Goal: Transaction & Acquisition: Purchase product/service

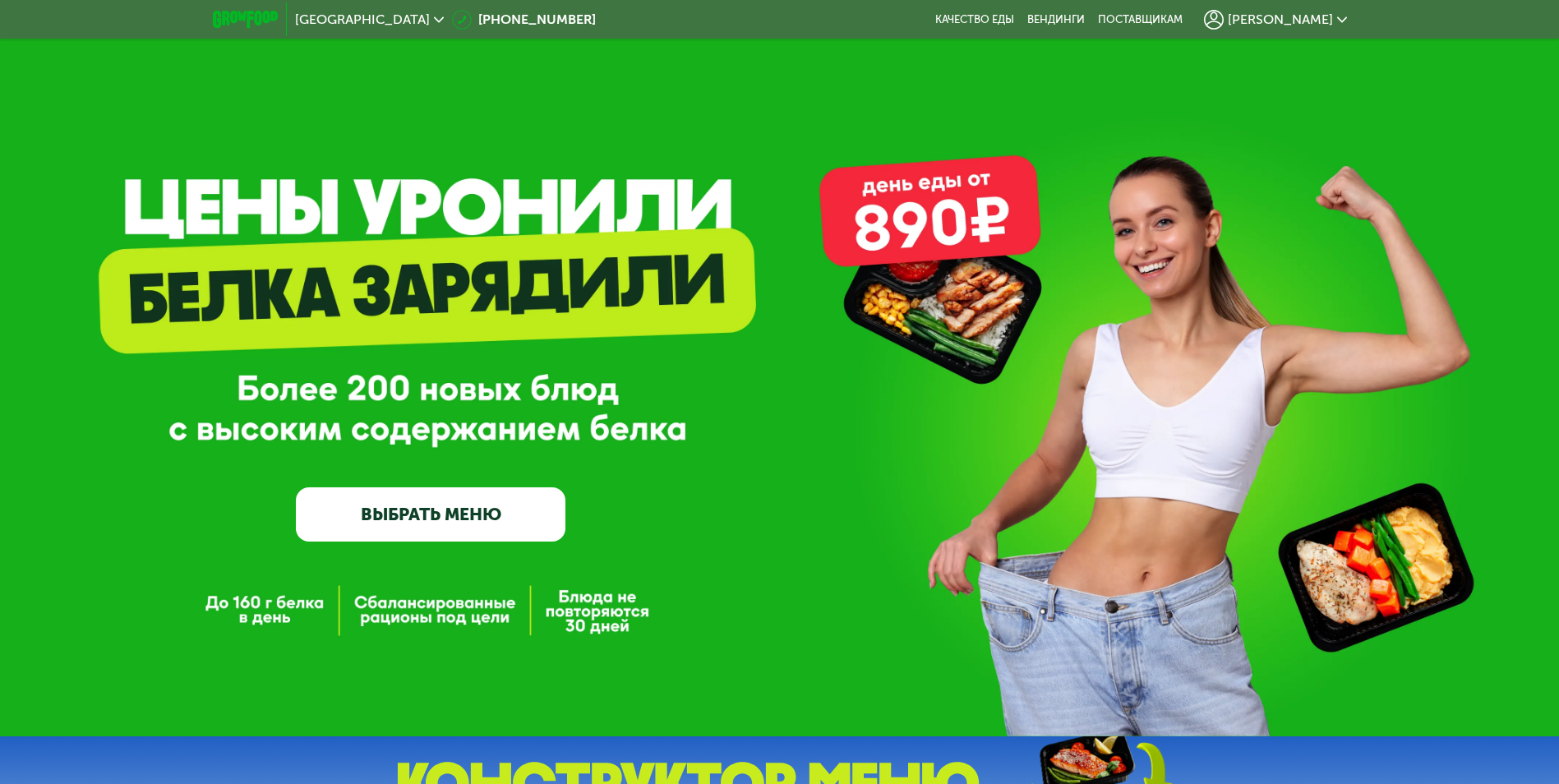
click at [1323, 19] on span "[PERSON_NAME]" at bounding box center [1280, 20] width 105 height 14
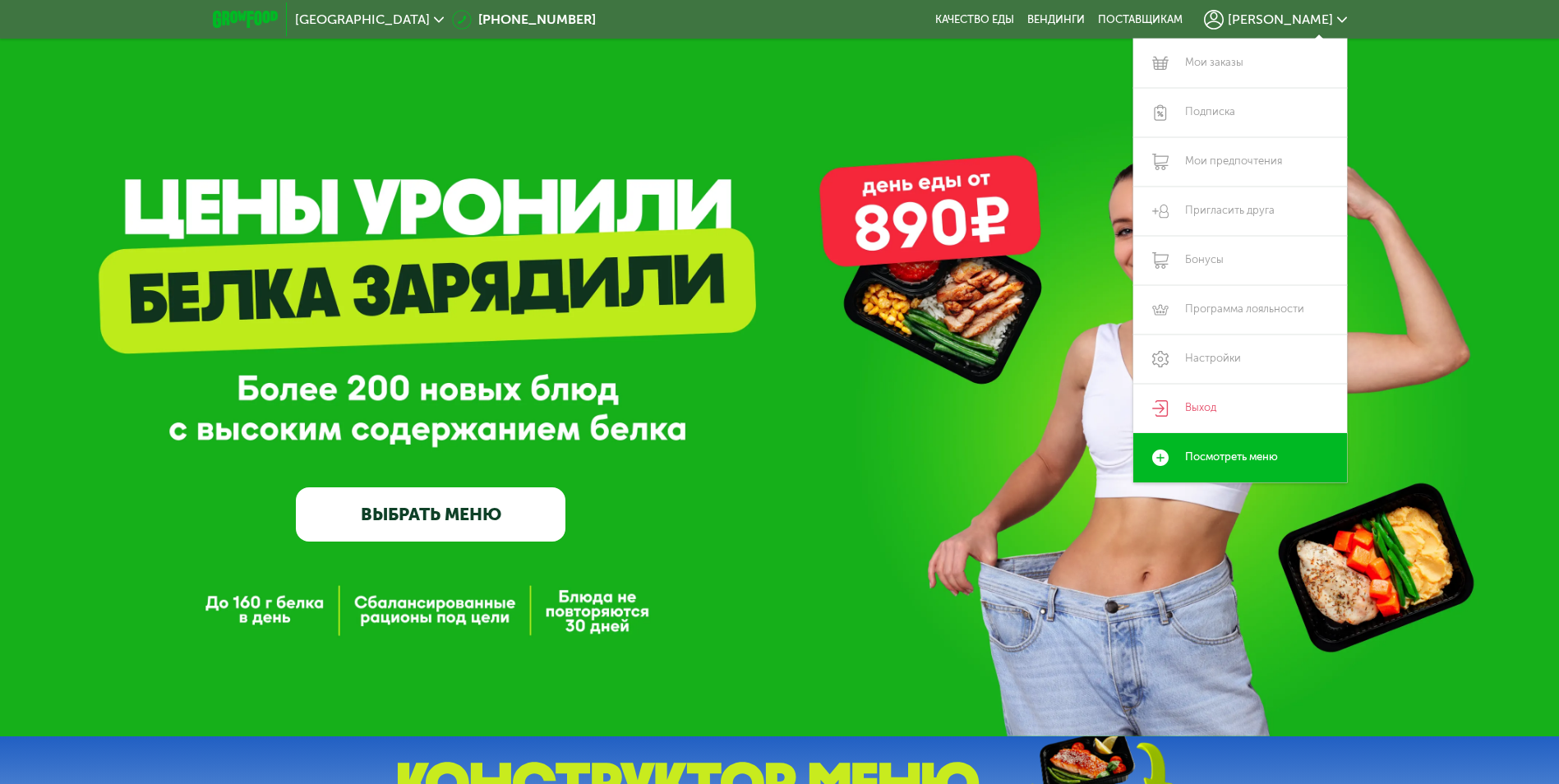
click at [996, 103] on div "GrowFood — доставка правильного питания ВЫБРАТЬ МЕНЮ" at bounding box center [780, 367] width 1559 height 736
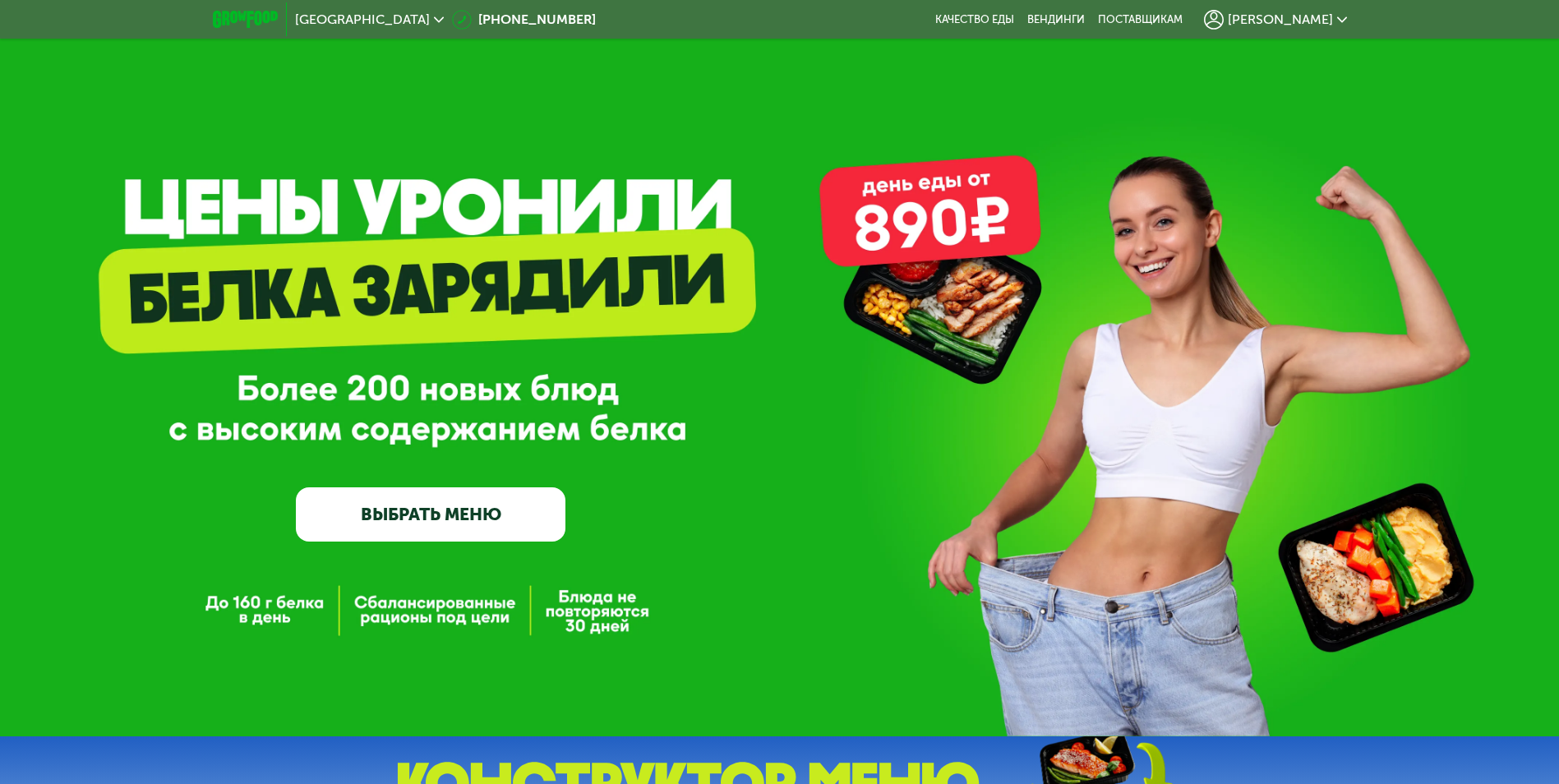
click at [377, 521] on link "ВЫБРАТЬ МЕНЮ" at bounding box center [430, 515] width 270 height 54
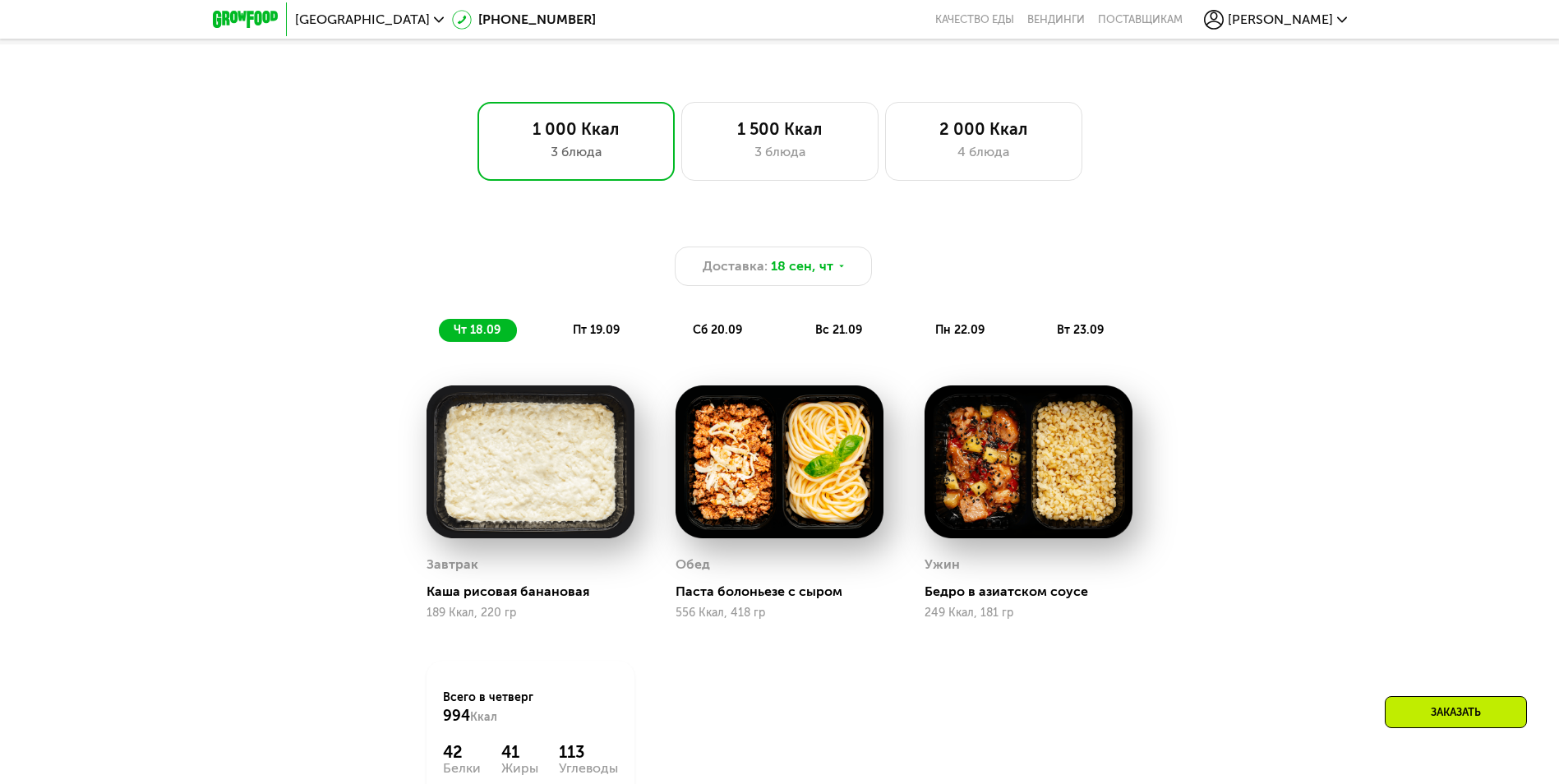
scroll to position [1026, 0]
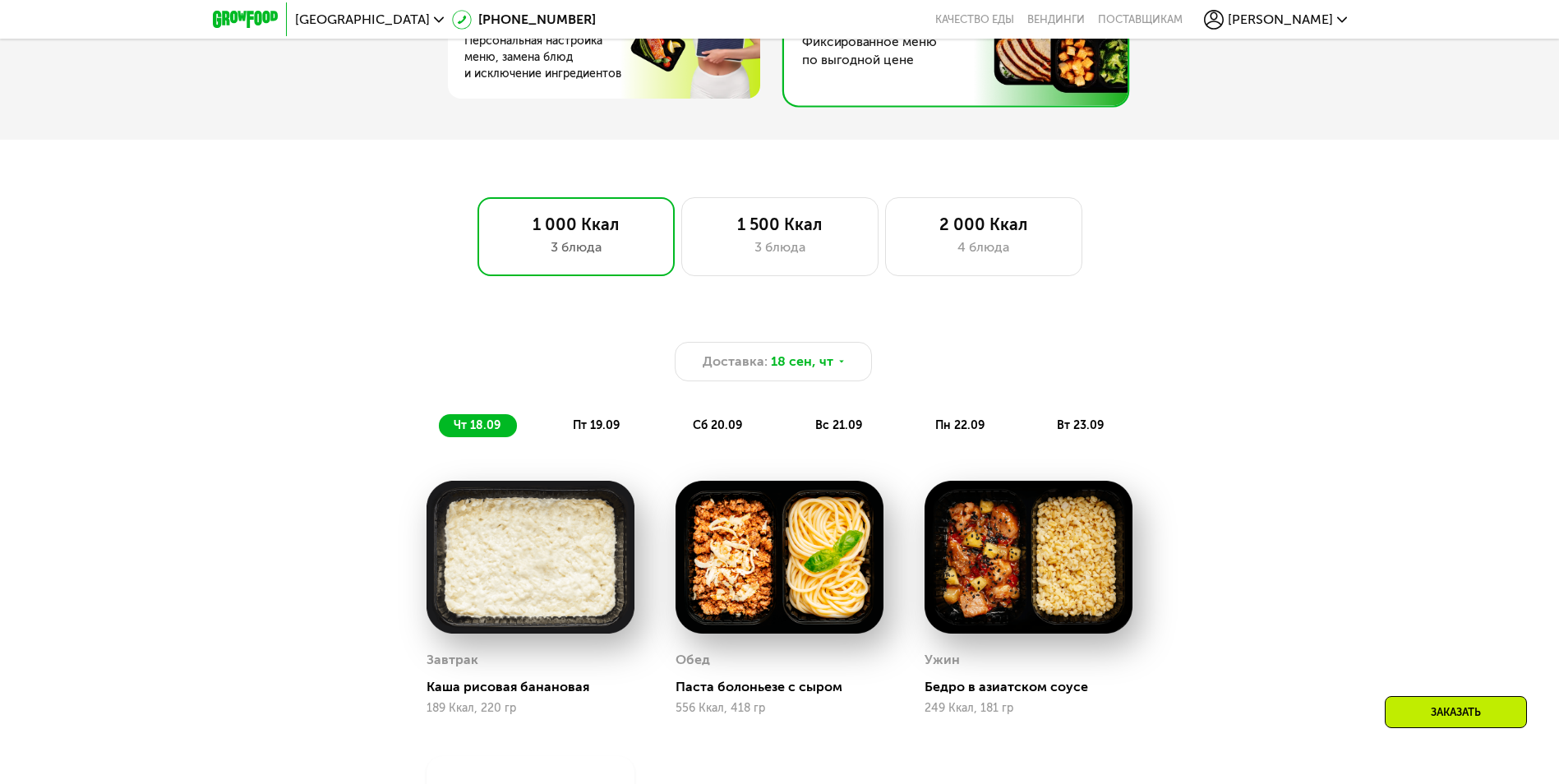
click at [589, 427] on span "пт 19.09" at bounding box center [596, 424] width 47 height 14
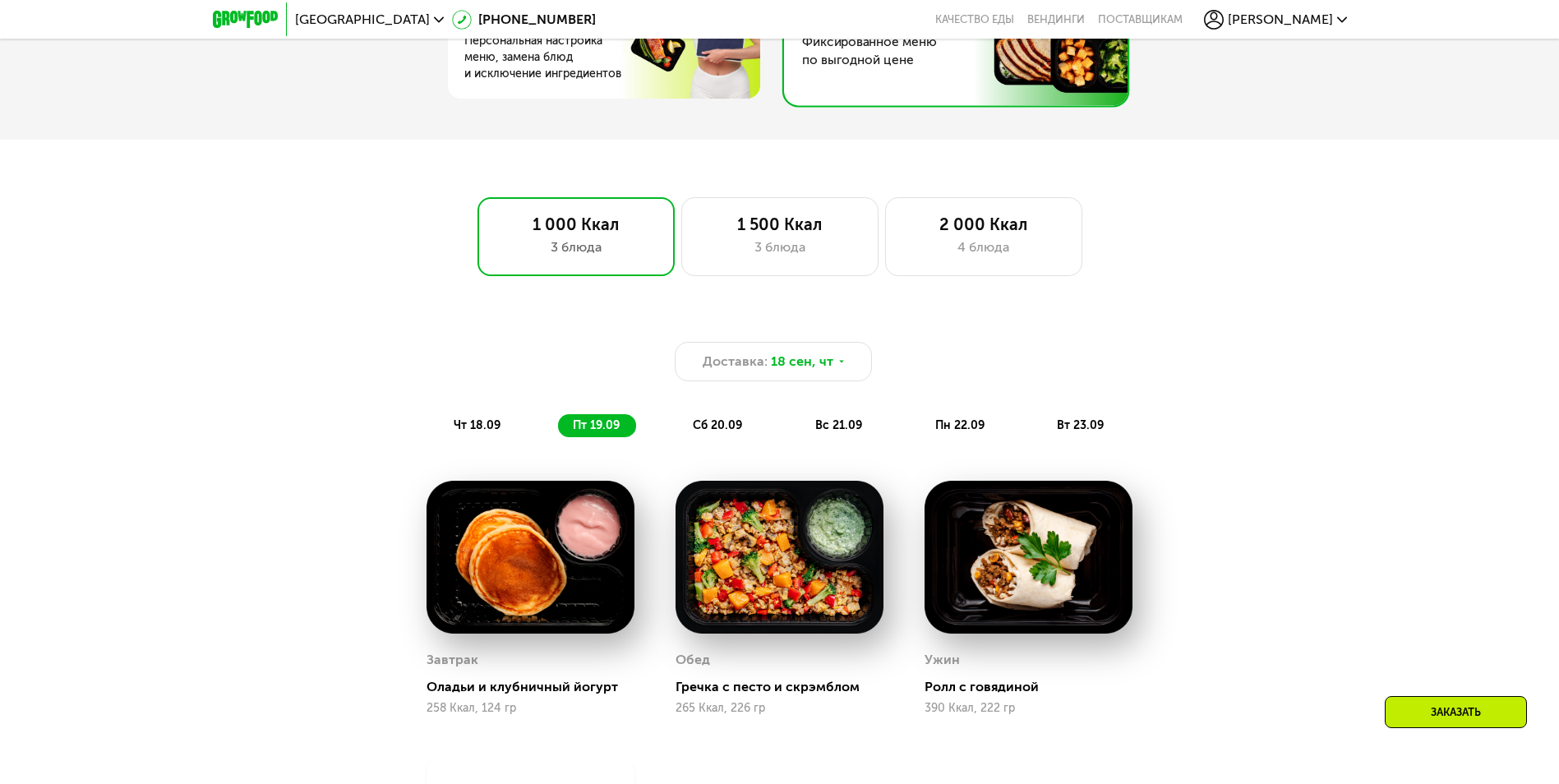
click at [712, 426] on span "сб 20.09" at bounding box center [716, 424] width 49 height 14
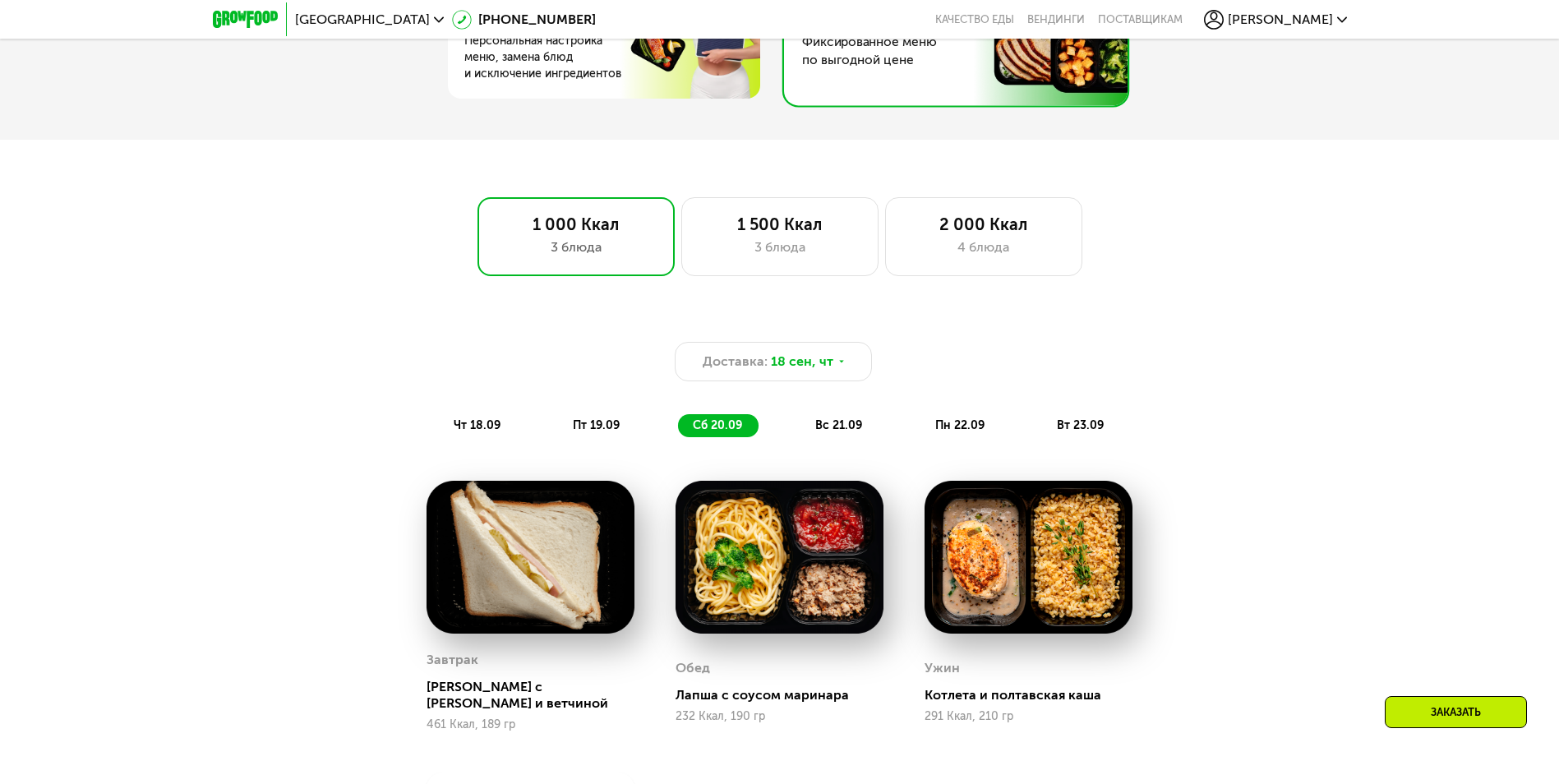
click at [470, 430] on span "чт 18.09" at bounding box center [477, 424] width 47 height 14
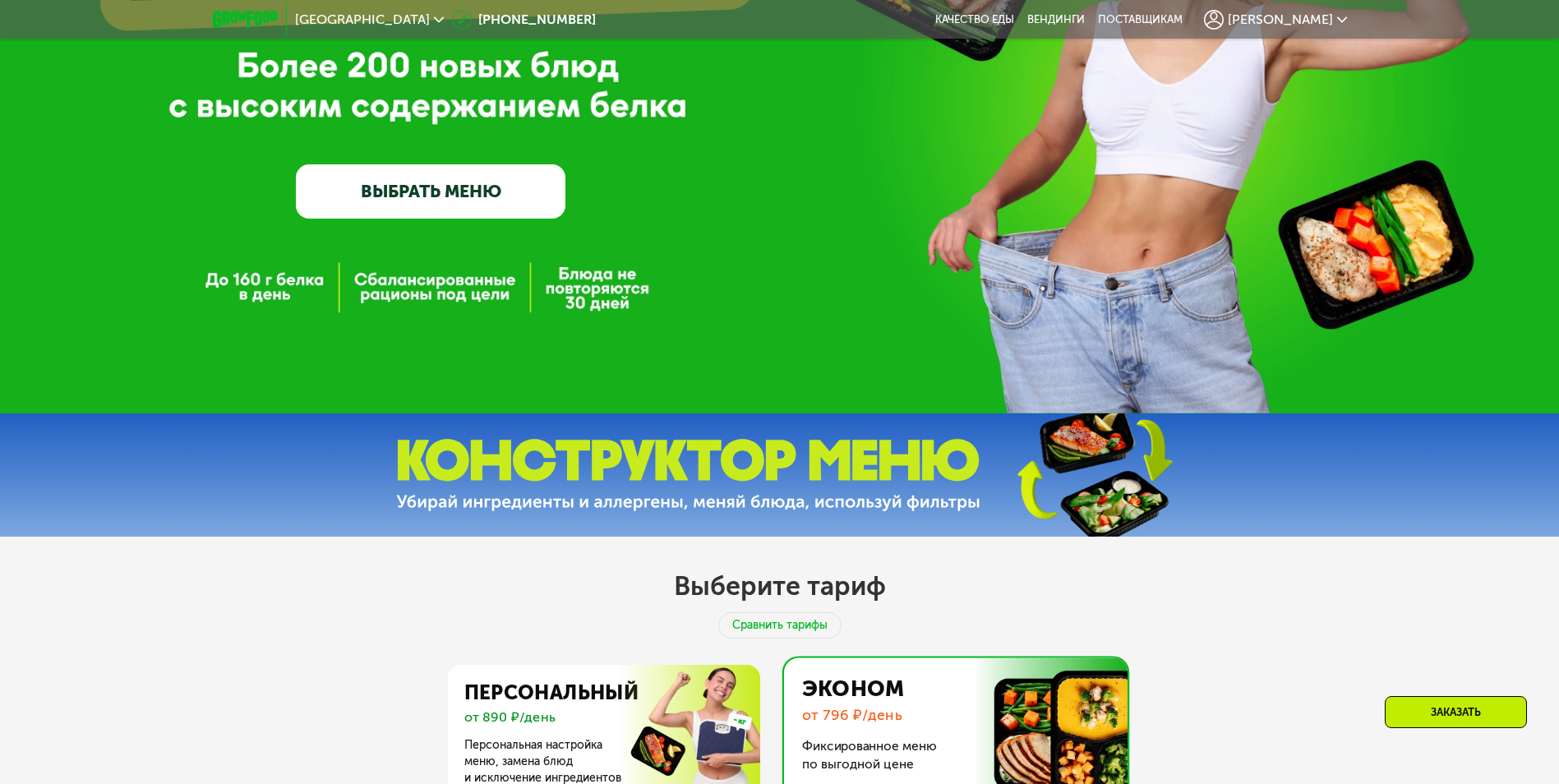
scroll to position [123, 0]
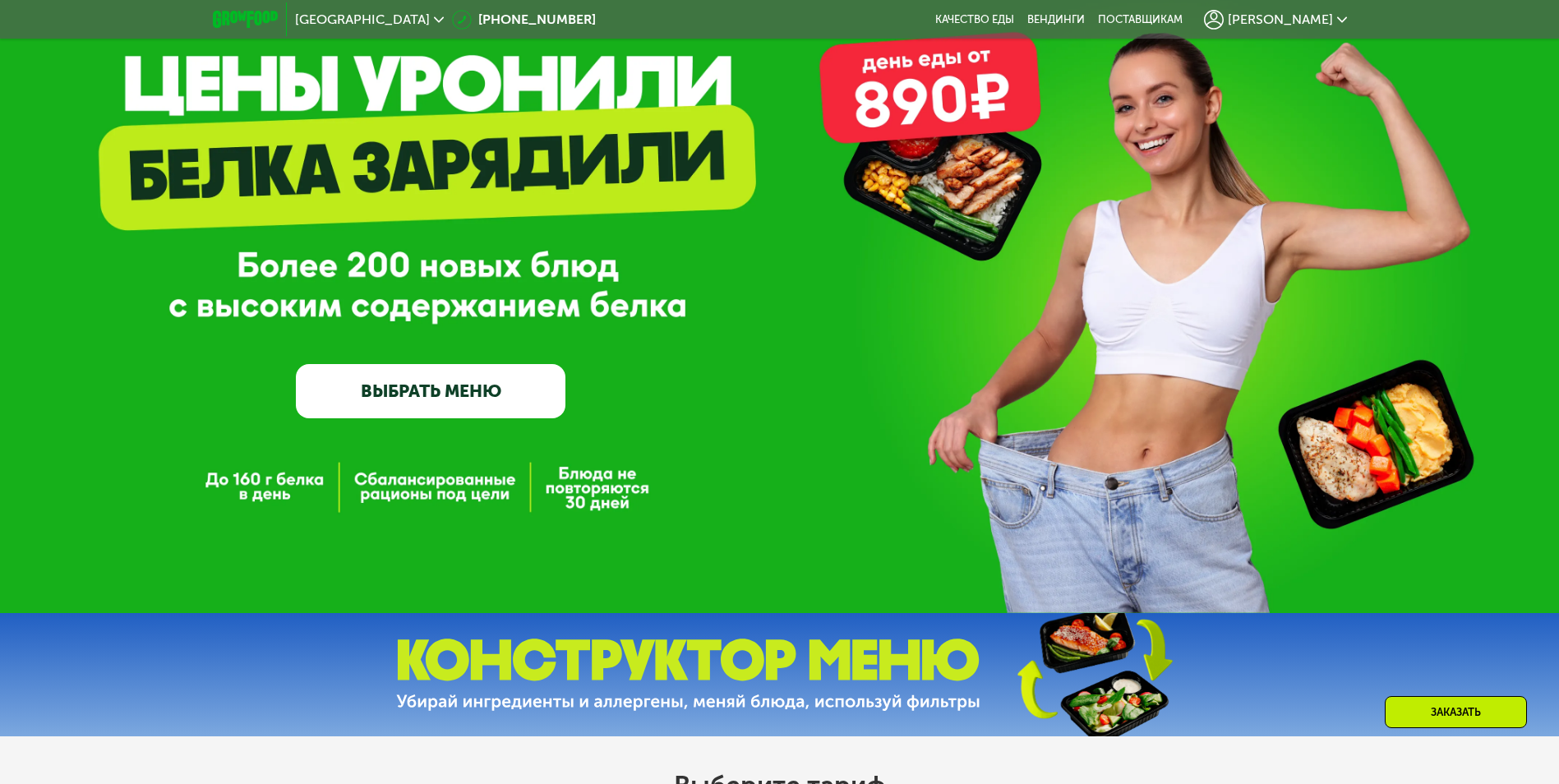
click at [1335, 14] on div "[PERSON_NAME]" at bounding box center [1275, 19] width 143 height 19
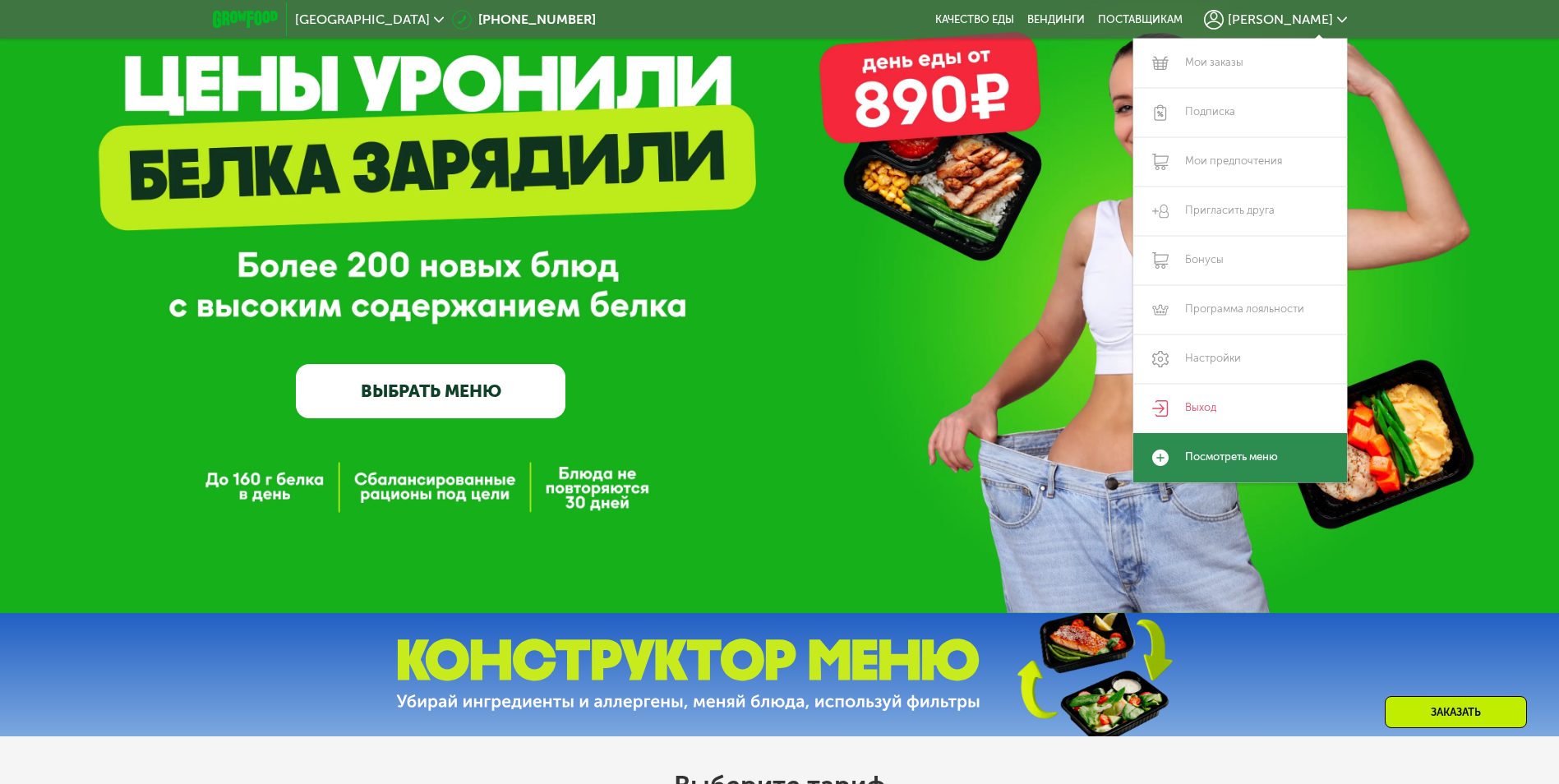
click at [1208, 444] on link "Посмотреть меню" at bounding box center [1240, 457] width 213 height 49
click at [1163, 457] on icon at bounding box center [1160, 457] width 16 height 16
click at [903, 359] on div "GrowFood — доставка правильного питания ВЫБРАТЬ МЕНЮ" at bounding box center [780, 272] width 1559 height 293
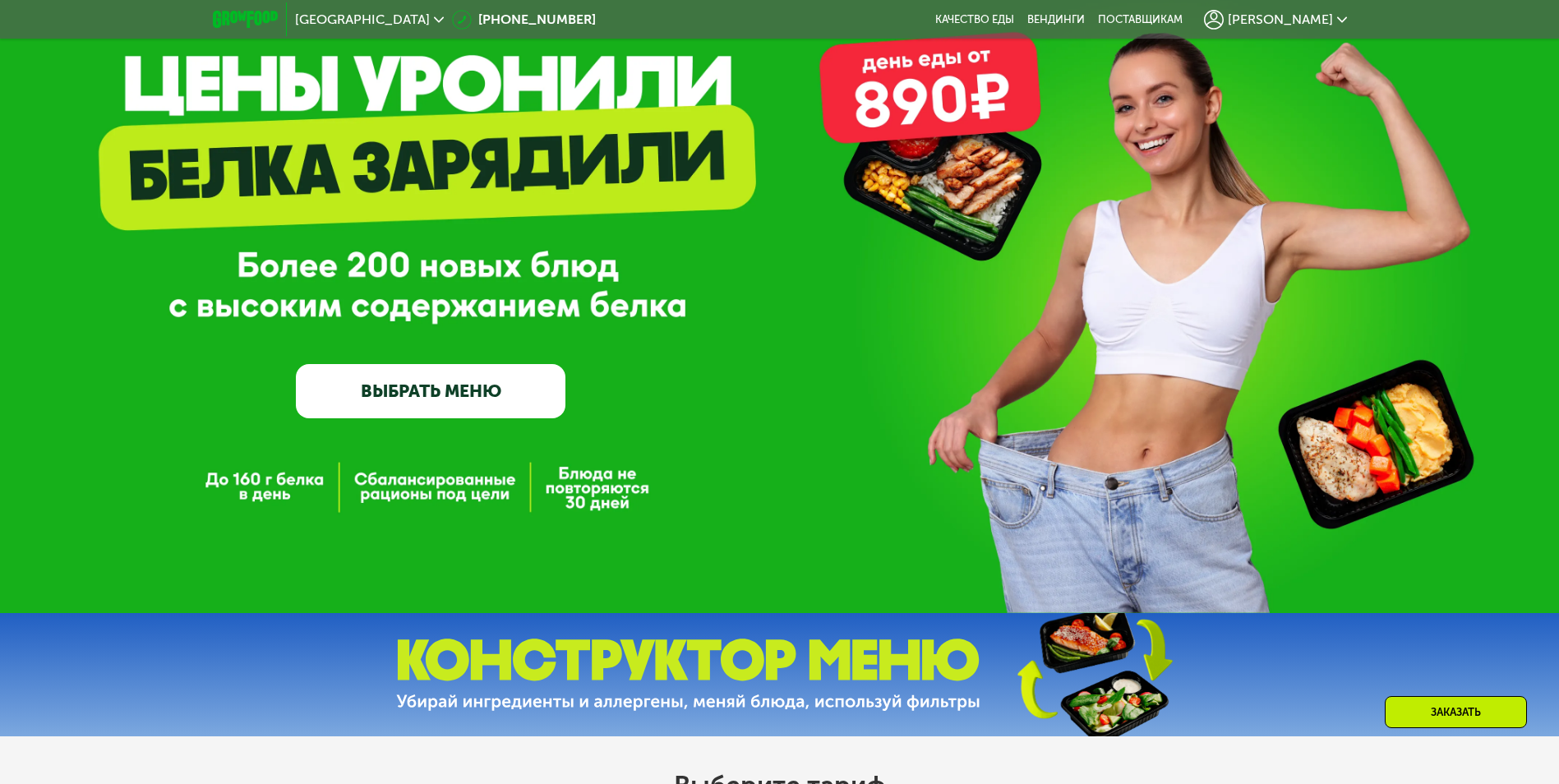
click at [314, 26] on span "[GEOGRAPHIC_DATA]" at bounding box center [362, 20] width 135 height 14
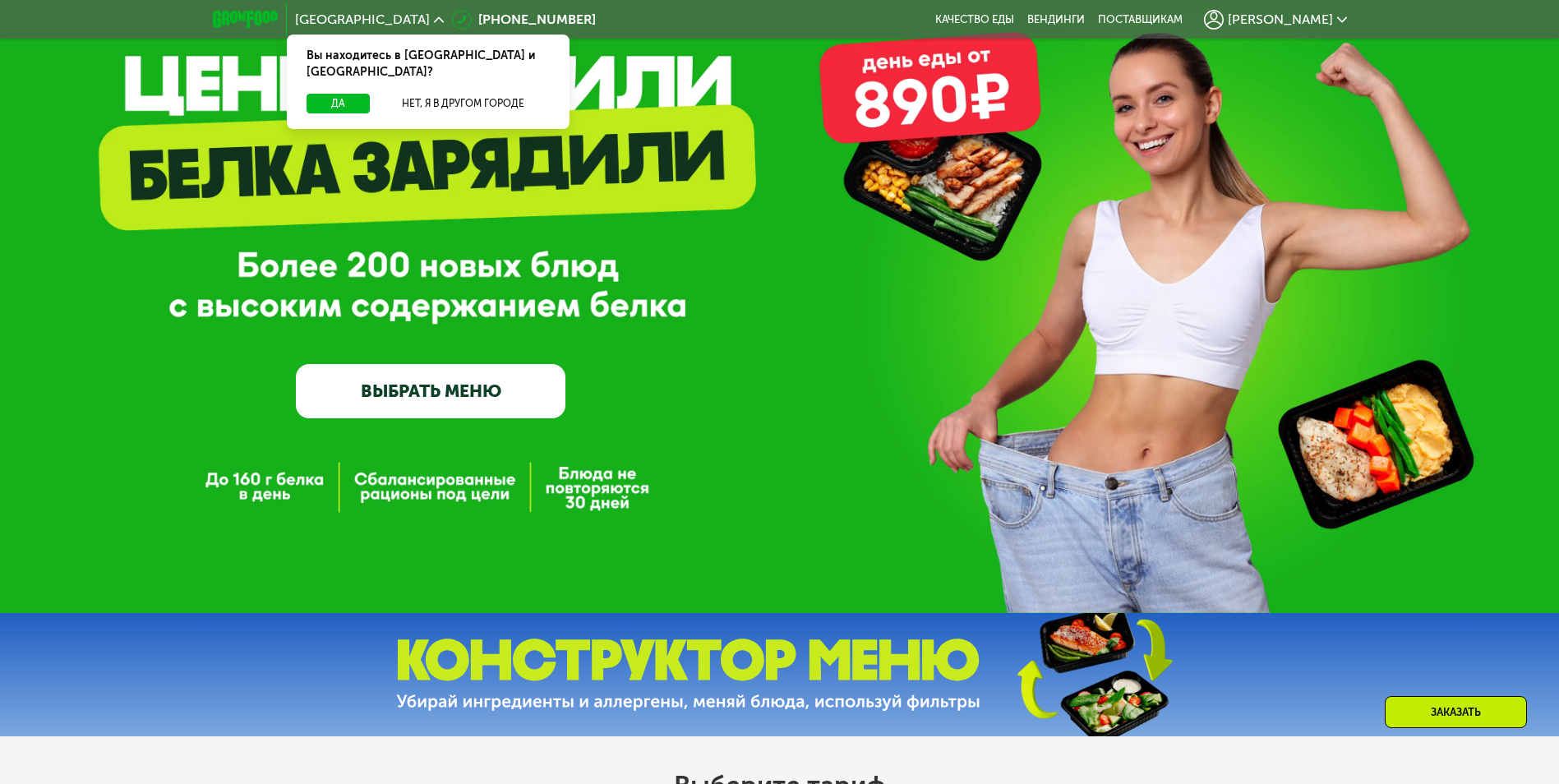
click at [315, 18] on span "[GEOGRAPHIC_DATA]" at bounding box center [362, 20] width 135 height 14
click at [335, 94] on button "Да" at bounding box center [337, 104] width 63 height 19
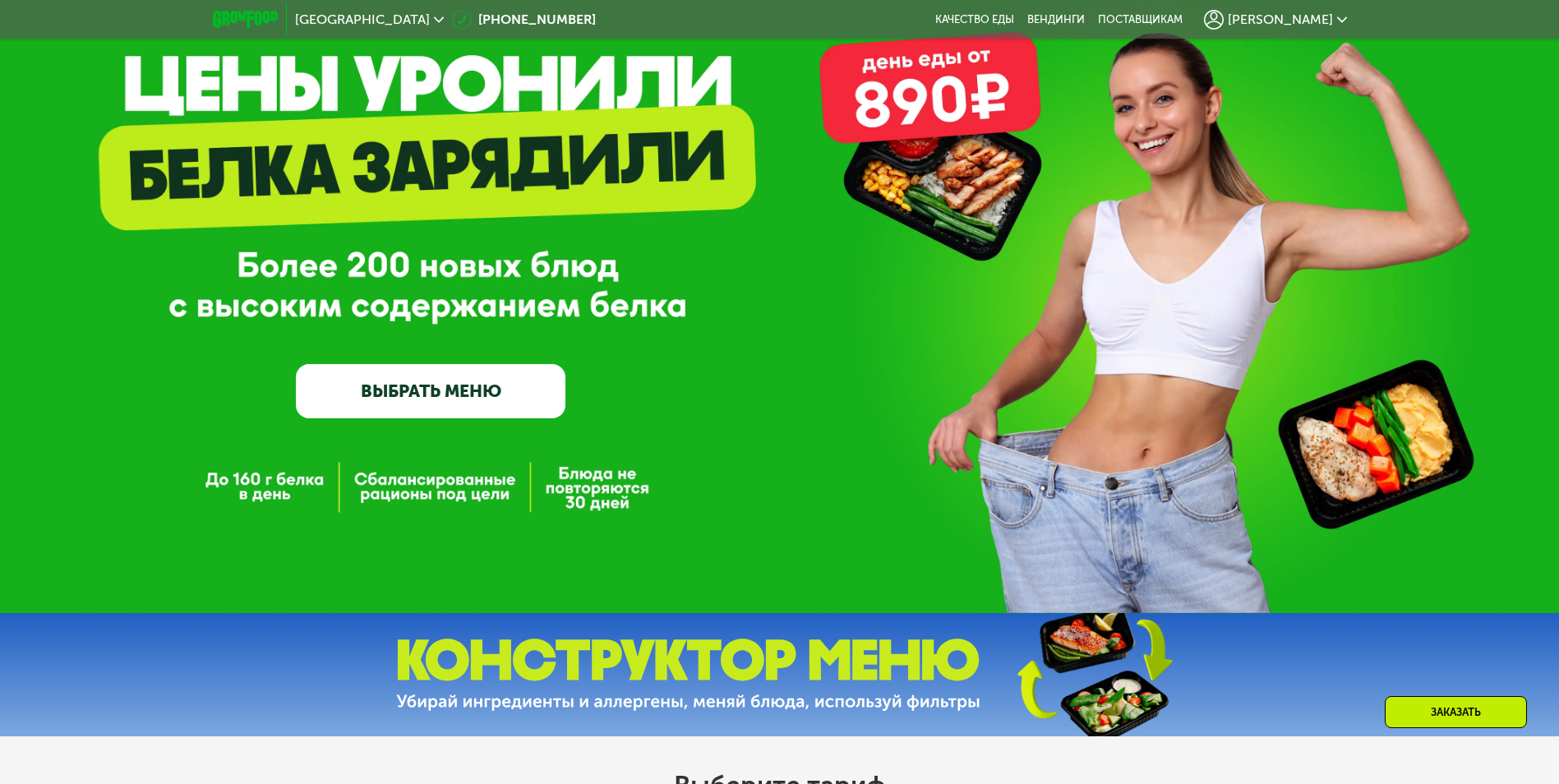
click at [1429, 718] on div "Заказать" at bounding box center [1455, 711] width 143 height 32
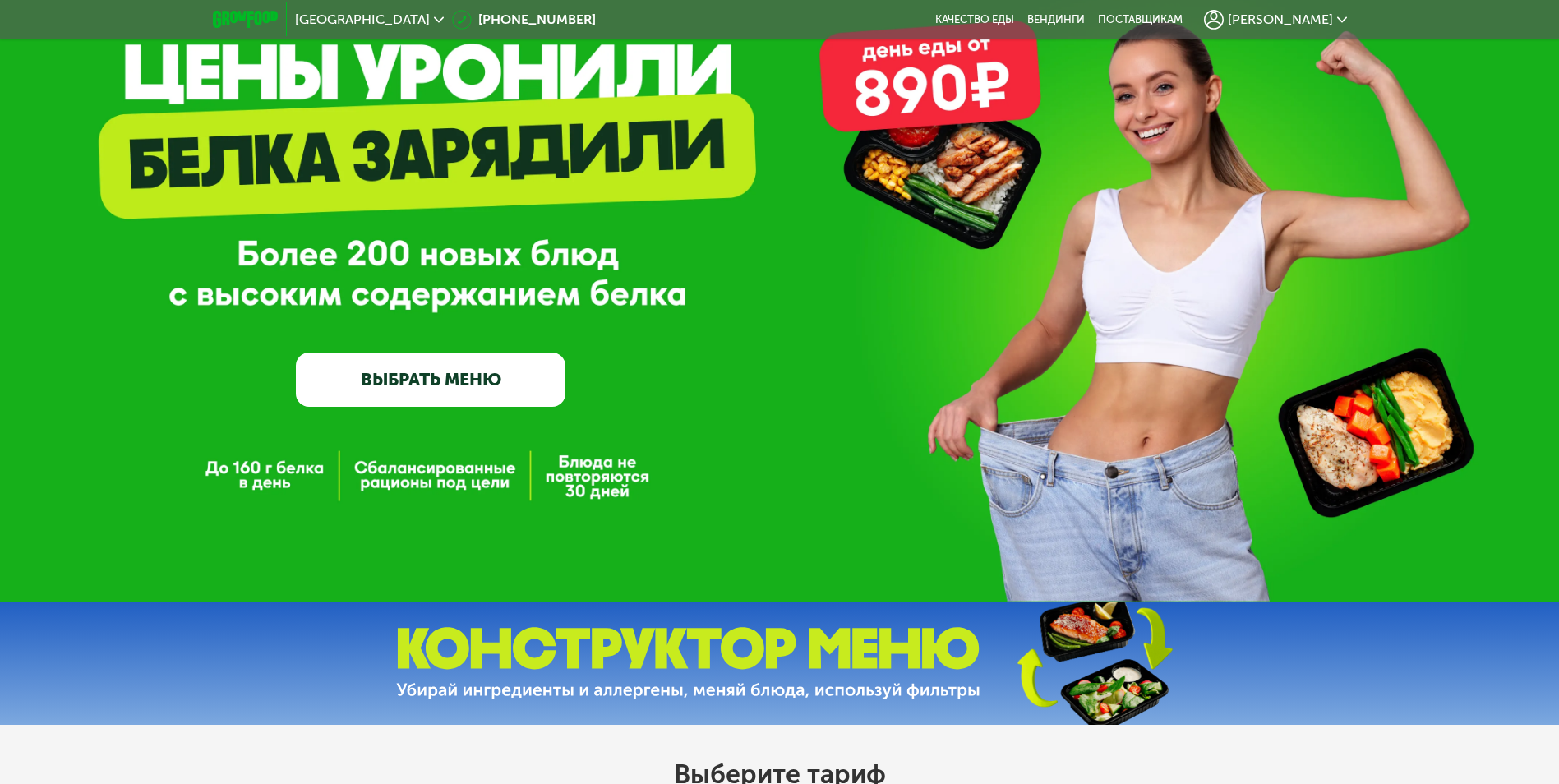
scroll to position [0, 0]
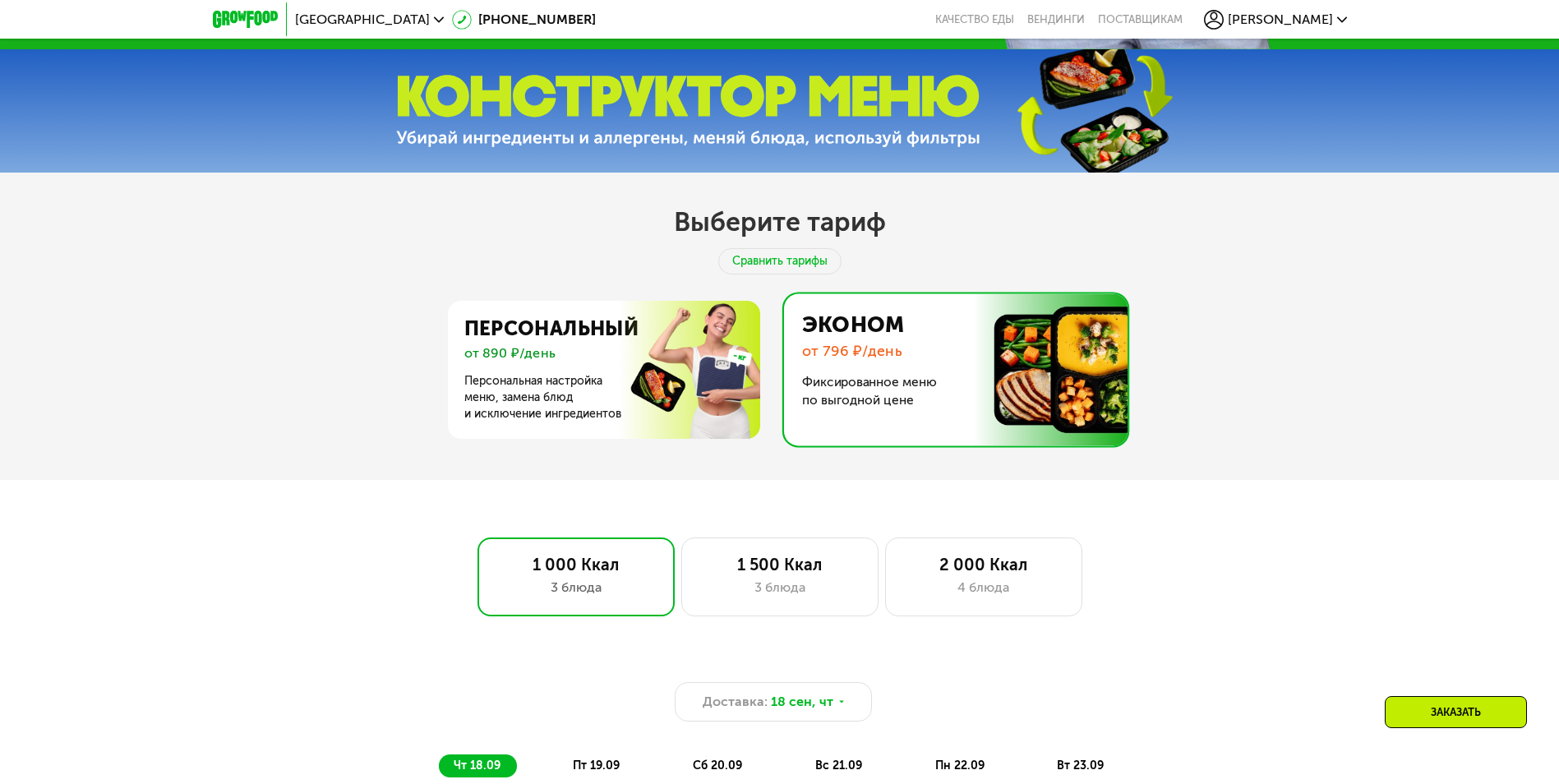
scroll to position [821, 0]
